Goal: Task Accomplishment & Management: Use online tool/utility

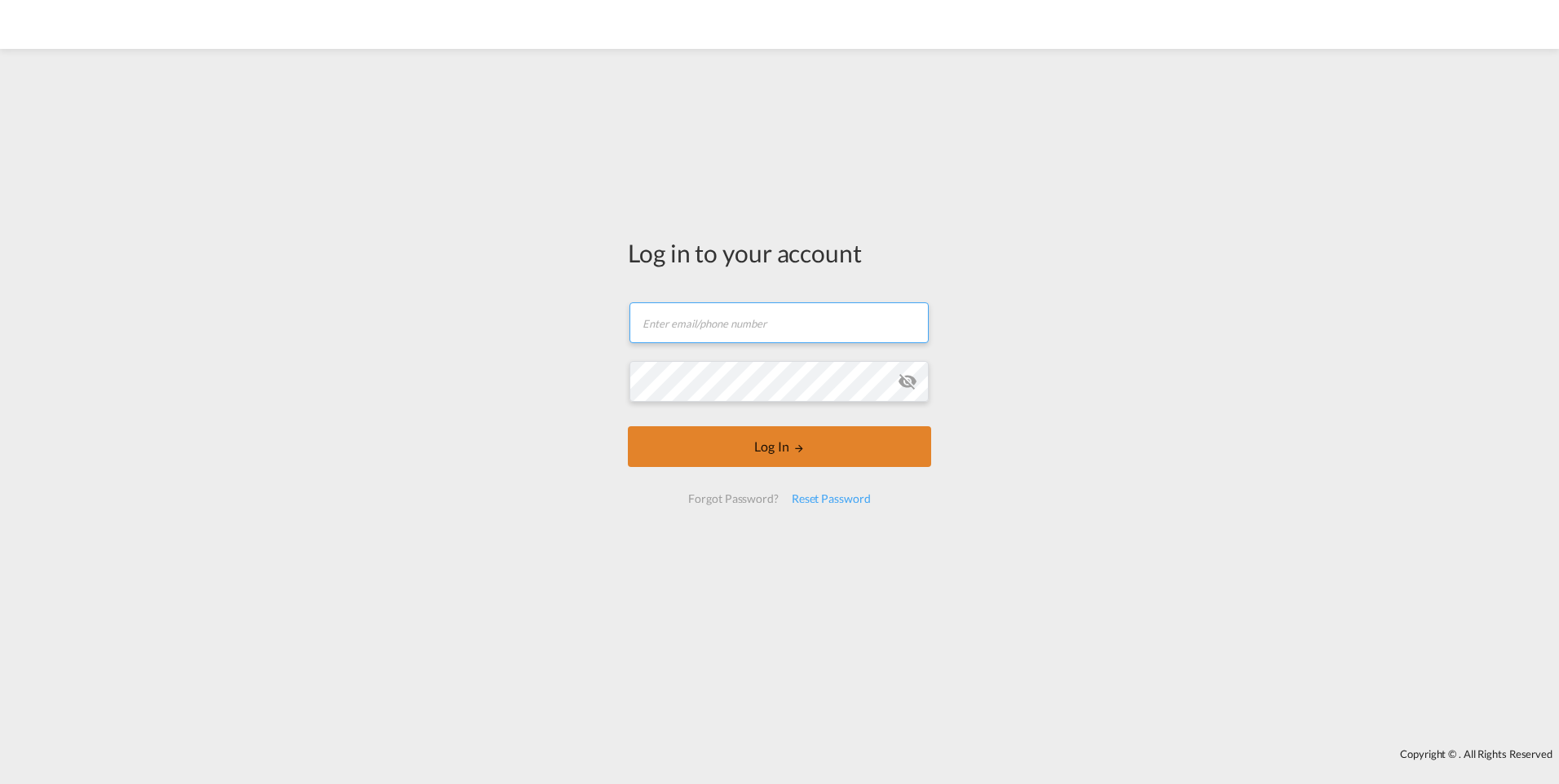
type input "[DOMAIN_NAME][EMAIL_ADDRESS][DOMAIN_NAME]"
click at [741, 453] on button "Log In" at bounding box center [779, 447] width 303 height 40
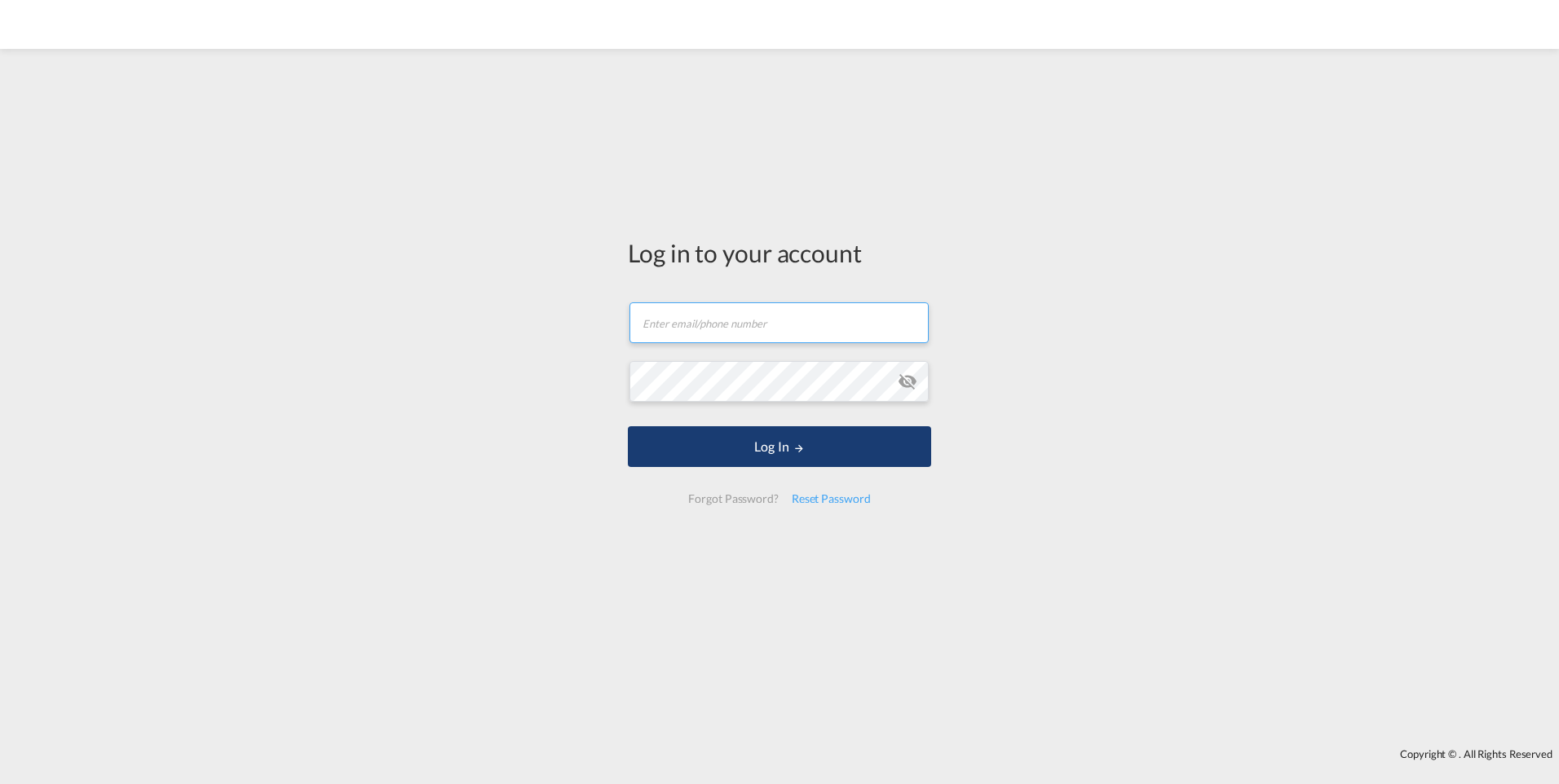
type input "[DOMAIN_NAME][EMAIL_ADDRESS][DOMAIN_NAME]"
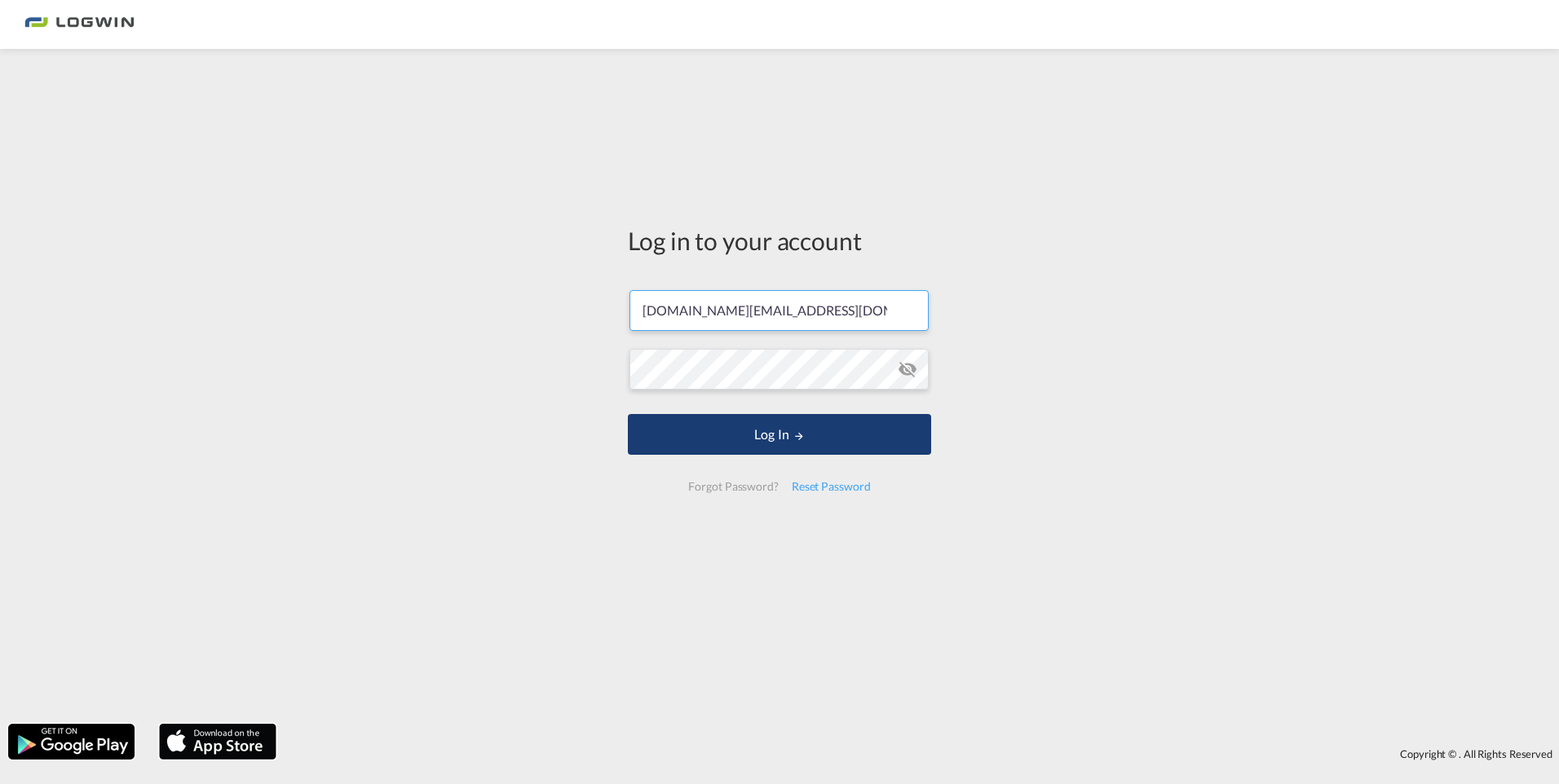
click at [819, 442] on button "Log In" at bounding box center [779, 434] width 303 height 40
